Goal: Task Accomplishment & Management: Manage account settings

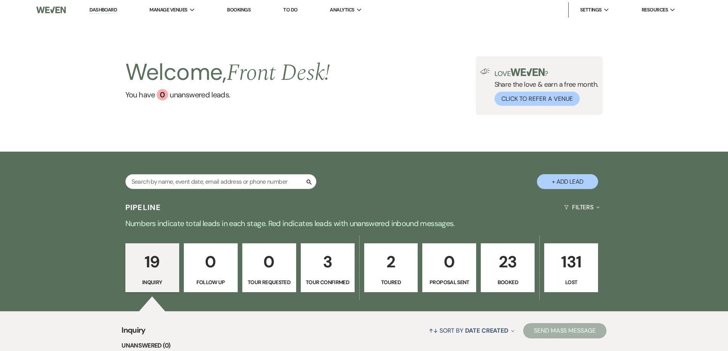
click at [504, 266] on p "23" at bounding box center [508, 262] width 44 height 26
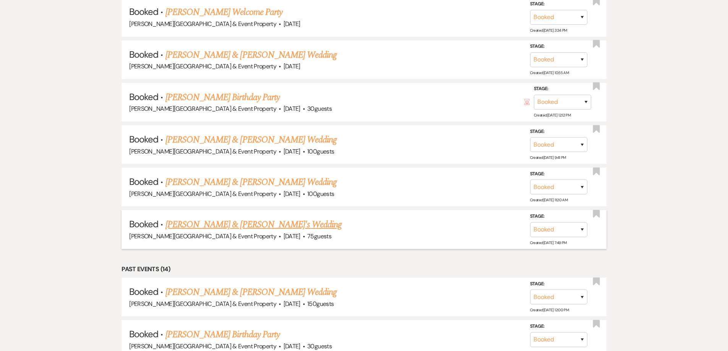
scroll to position [535, 0]
click at [263, 224] on link "[PERSON_NAME] & [PERSON_NAME]'s Wedding" at bounding box center [254, 224] width 177 height 14
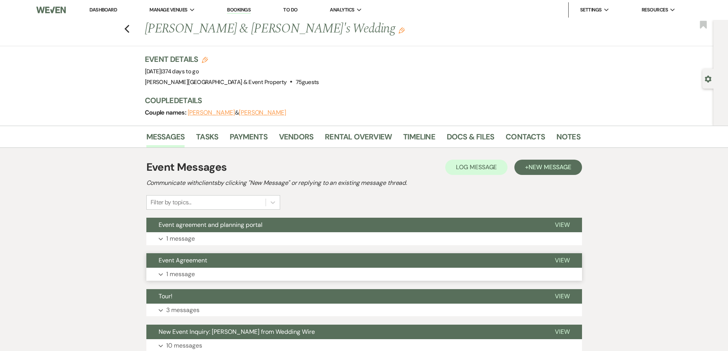
click at [177, 274] on p "1 message" at bounding box center [180, 275] width 29 height 10
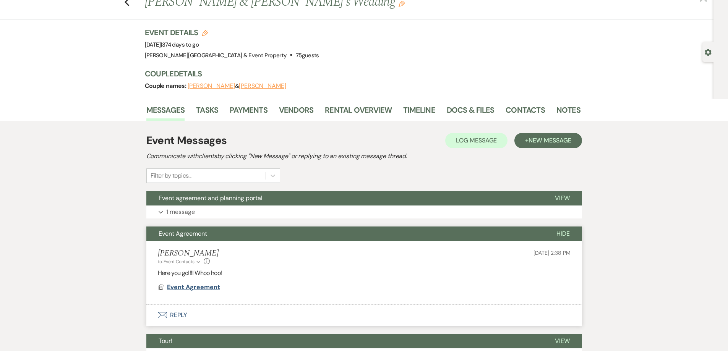
scroll to position [38, 0]
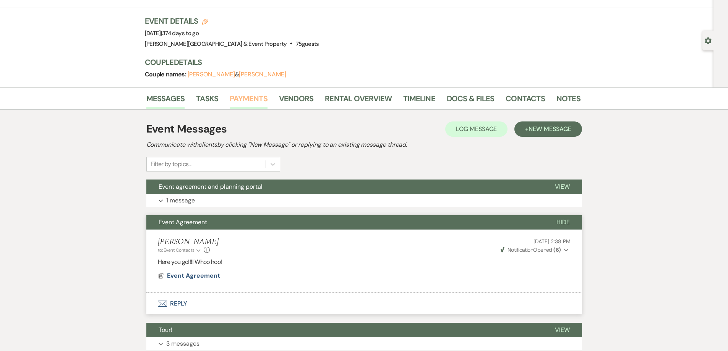
click at [247, 97] on link "Payments" at bounding box center [249, 101] width 38 height 17
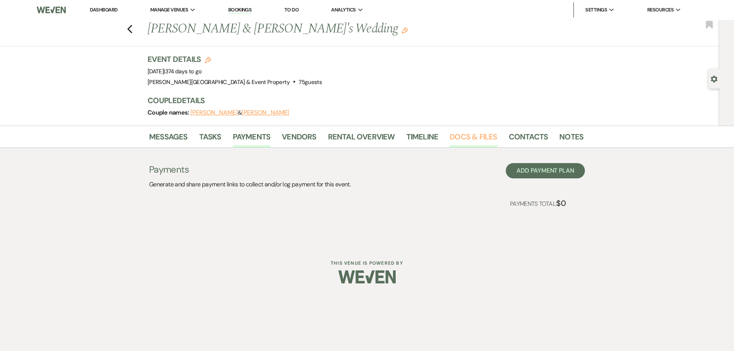
click at [461, 136] on link "Docs & Files" at bounding box center [473, 139] width 47 height 17
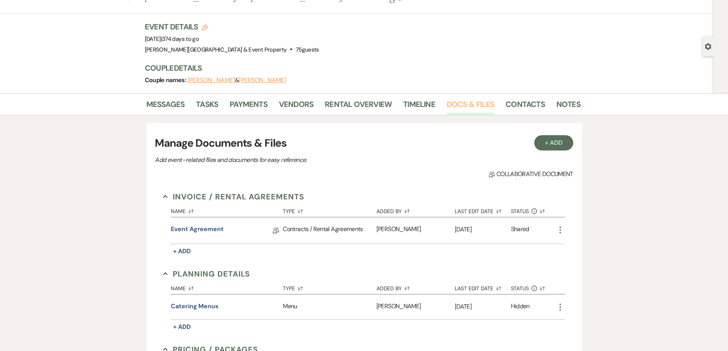
scroll to position [76, 0]
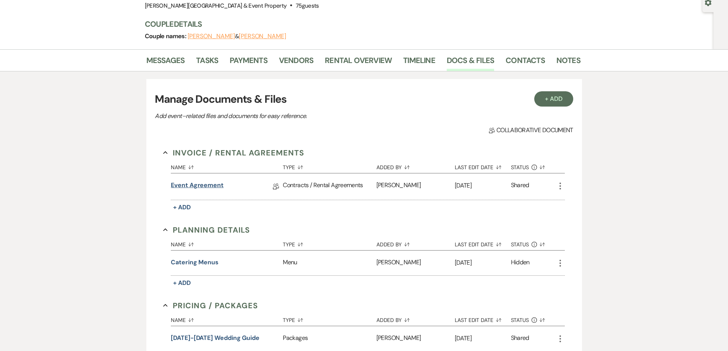
click at [212, 184] on link "Event Agreement" at bounding box center [197, 187] width 53 height 12
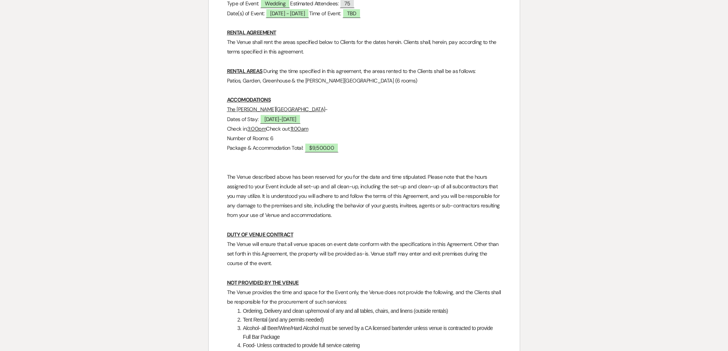
scroll to position [229, 0]
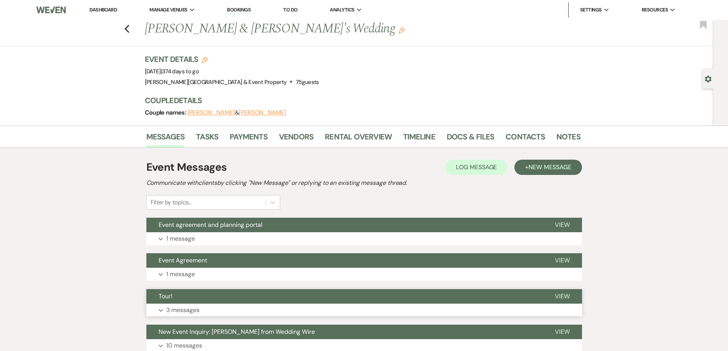
scroll to position [62, 0]
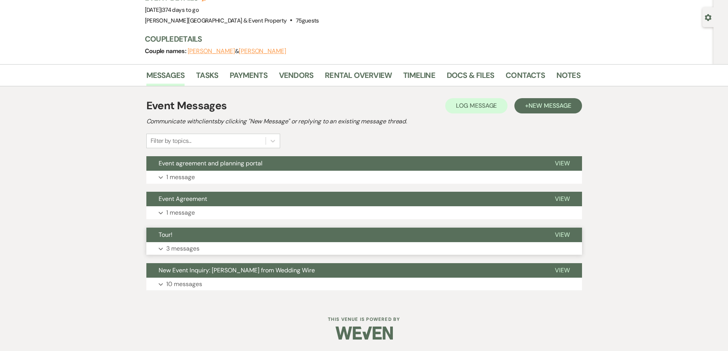
click at [182, 249] on p "3 messages" at bounding box center [182, 249] width 33 height 10
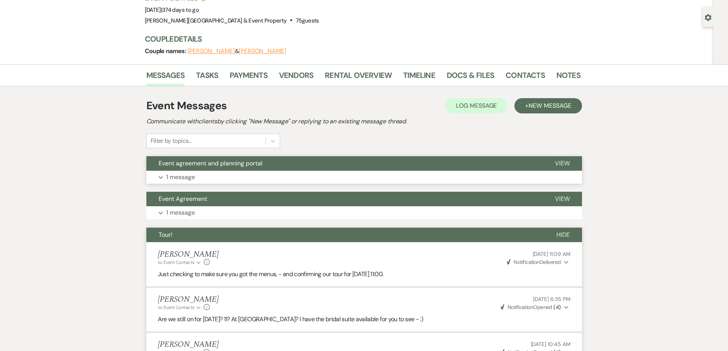
click at [180, 180] on p "1 message" at bounding box center [180, 177] width 29 height 10
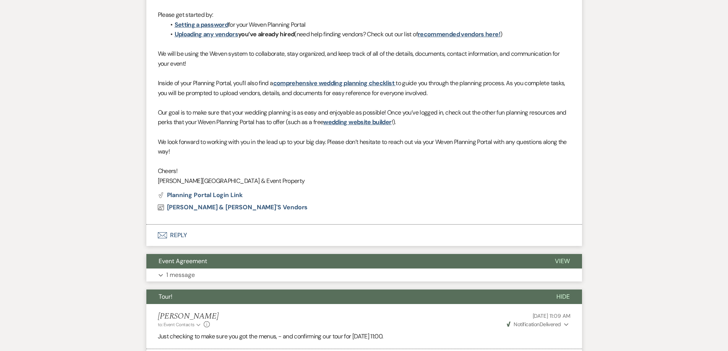
scroll to position [291, 0]
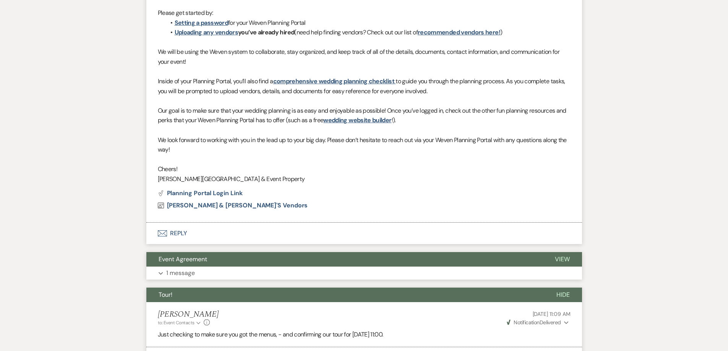
click at [184, 274] on p "1 message" at bounding box center [180, 273] width 29 height 10
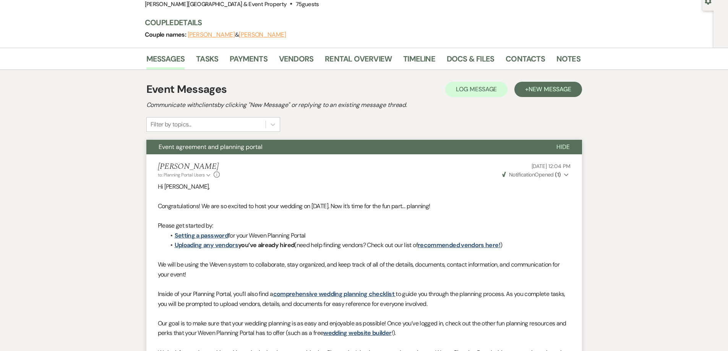
scroll to position [0, 0]
